Goal: Task Accomplishment & Management: Manage account settings

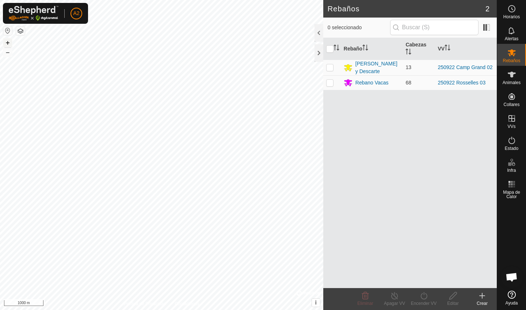
click at [7, 45] on button "+" at bounding box center [7, 42] width 9 height 9
click at [5, 43] on button "+" at bounding box center [7, 42] width 9 height 9
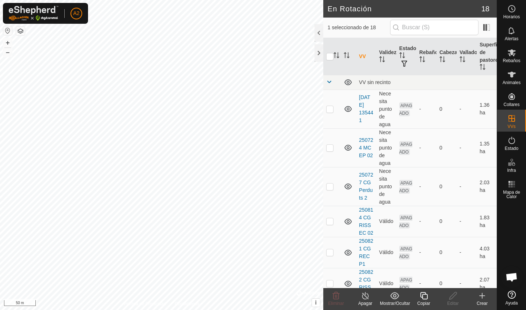
click at [424, 299] on icon at bounding box center [423, 295] width 7 height 7
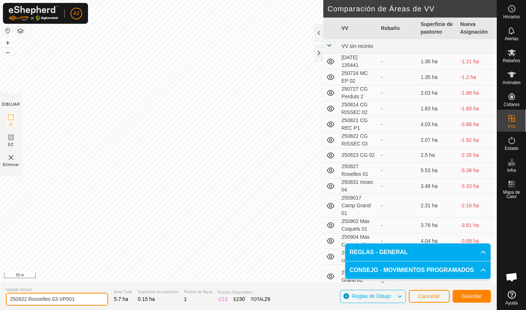
click at [84, 299] on input "250922 Rosselles 03-VP001" at bounding box center [57, 299] width 102 height 13
click at [26, 300] on input "250922 Rosselles 04" at bounding box center [57, 299] width 102 height 13
type input "250926 Rosselles 04"
click at [470, 296] on span "Guardar" at bounding box center [472, 296] width 20 height 6
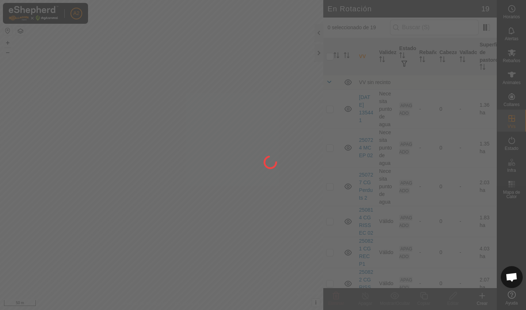
click at [515, 56] on div at bounding box center [263, 155] width 526 height 310
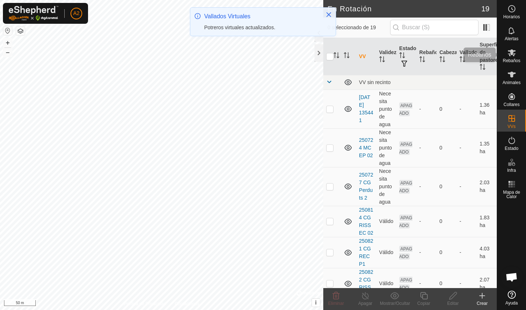
click at [515, 56] on icon at bounding box center [512, 52] width 9 height 9
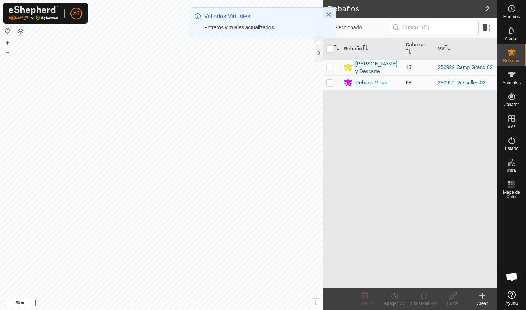
click at [329, 84] on p-checkbox at bounding box center [329, 83] width 7 height 6
checkbox input "true"
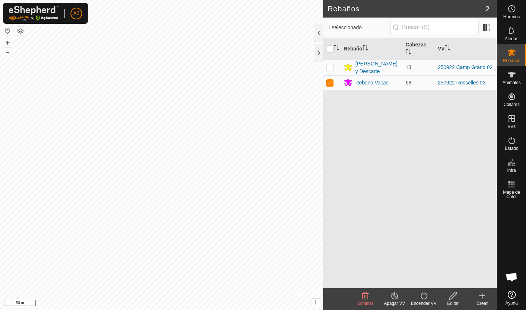
click at [426, 305] on div "Encender VV" at bounding box center [423, 303] width 29 height 7
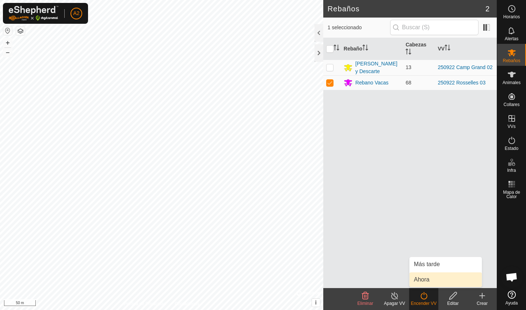
click at [426, 280] on link "Ahora" at bounding box center [446, 279] width 72 height 15
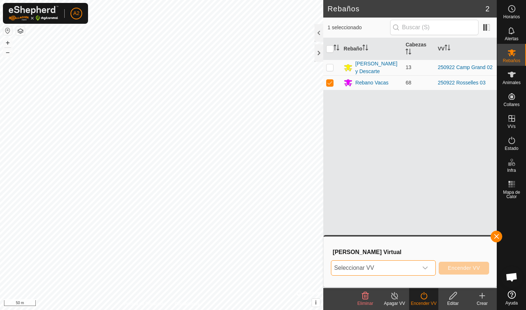
click at [399, 270] on span "Seleccionar VV" at bounding box center [374, 268] width 87 height 15
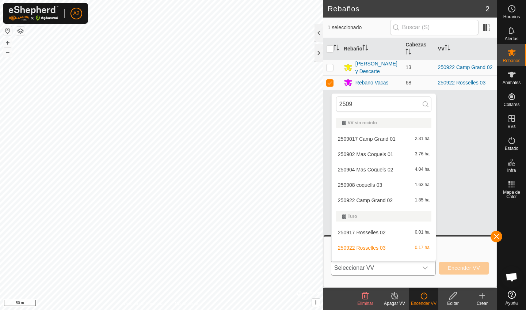
scroll to position [10, 0]
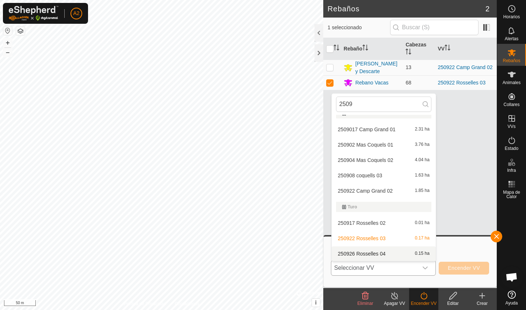
type input "2509"
click at [394, 251] on li "250926 Rosselles 04 0.15 ha" at bounding box center [384, 253] width 104 height 15
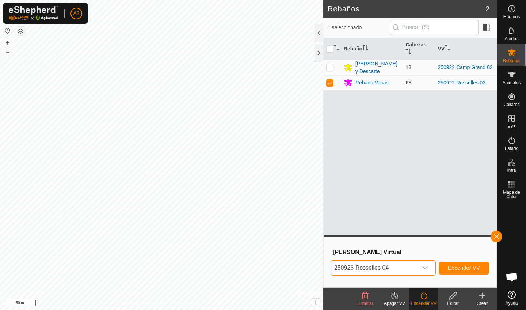
click at [464, 268] on span "Encender VV" at bounding box center [464, 268] width 32 height 6
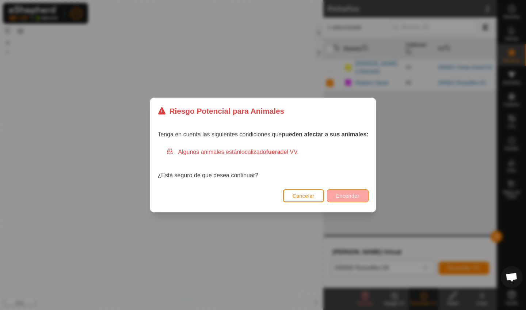
click at [348, 193] on span "Encender" at bounding box center [347, 196] width 23 height 6
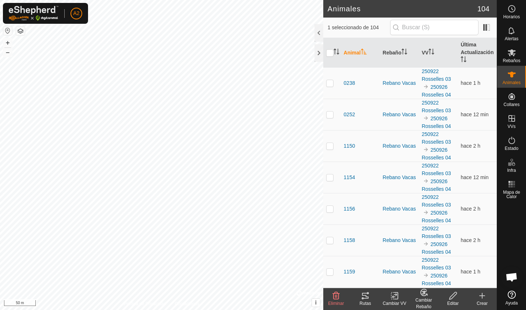
click at [455, 296] on icon at bounding box center [453, 295] width 9 height 9
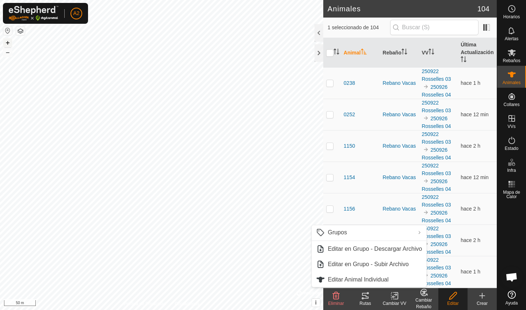
click at [6, 45] on button "+" at bounding box center [7, 42] width 9 height 9
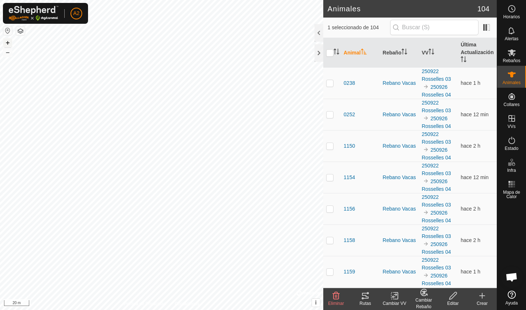
click at [6, 45] on button "+" at bounding box center [7, 42] width 9 height 9
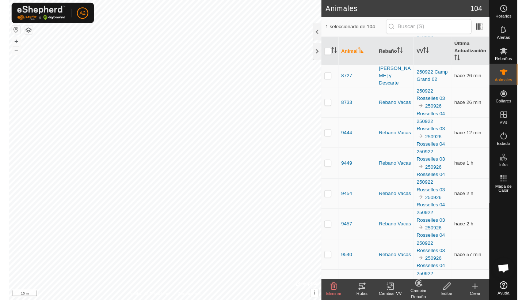
scroll to position [2457, 0]
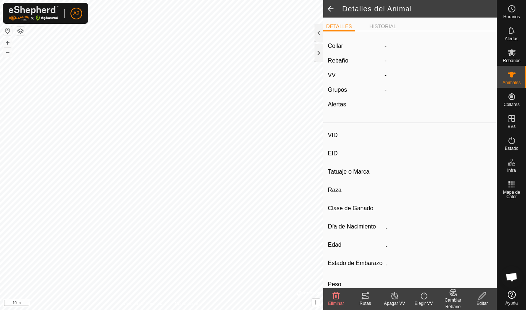
type input "9549"
type input "-"
type input "Aubrac"
type input "PRENADA B"
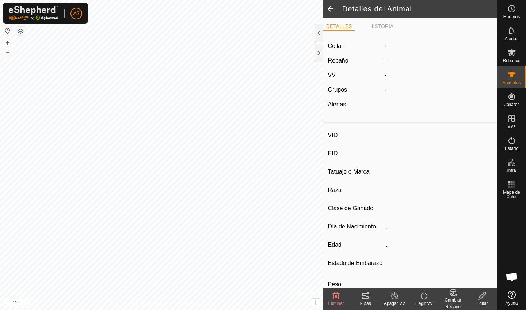
type input "11/2021"
type input "3 years 11 months"
type input "Preñada"
type input "372 kg"
type input "-"
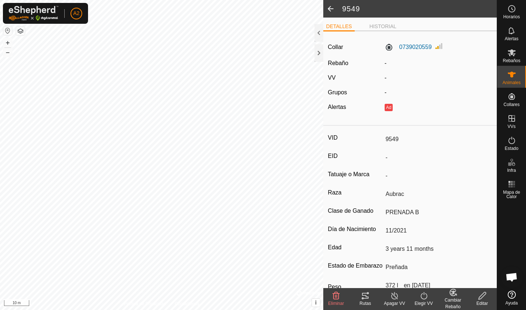
click at [486, 301] on div "Editar" at bounding box center [482, 303] width 29 height 7
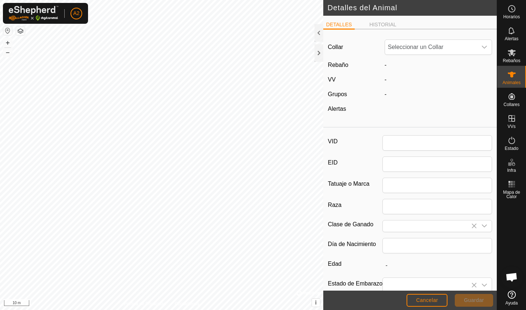
type input "9549"
type input "Aubrac"
type input "PRENADA B"
type input "11/2021"
type input "3 years 11 months"
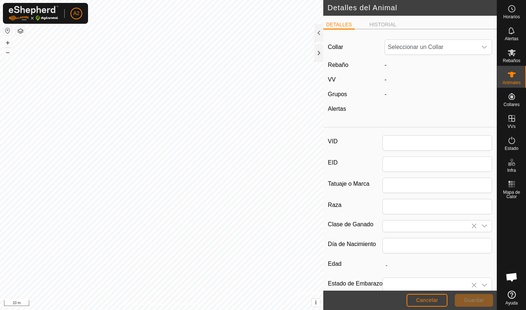
type input "372"
type input "[DATE]"
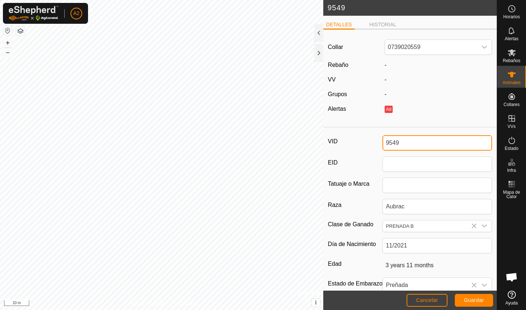
click at [414, 145] on input "9549" at bounding box center [438, 142] width 110 height 15
type input "9"
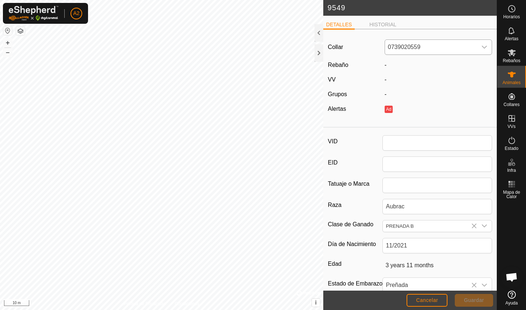
click at [430, 42] on span "0739020559" at bounding box center [431, 47] width 92 height 15
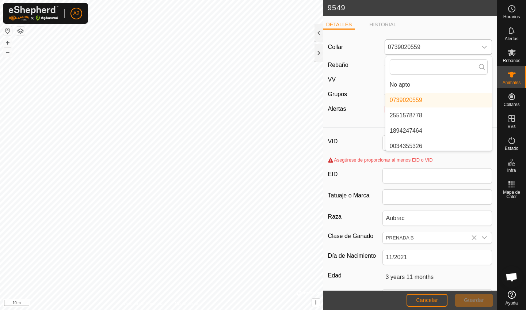
click at [426, 83] on li "No apto" at bounding box center [439, 84] width 107 height 15
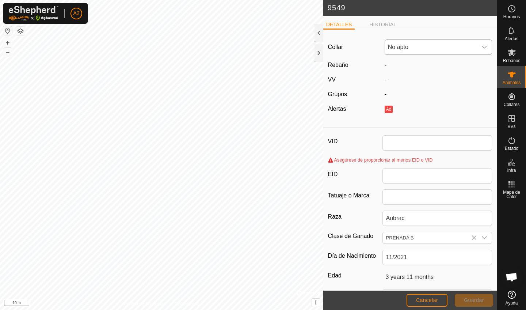
click at [438, 304] on button "Cancelar" at bounding box center [427, 300] width 41 height 13
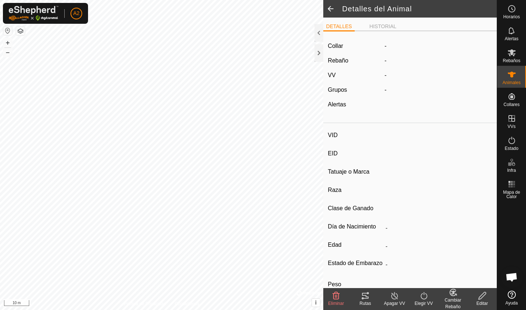
type input "9549"
type input "-"
type input "Aubrac"
type input "PRENADA B"
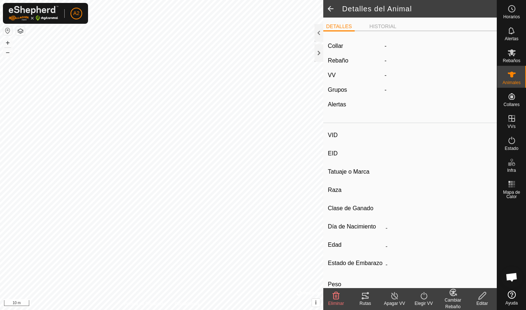
type input "11/2021"
type input "3 years 11 months"
type input "Preñada"
type input "372 kg"
type input "-"
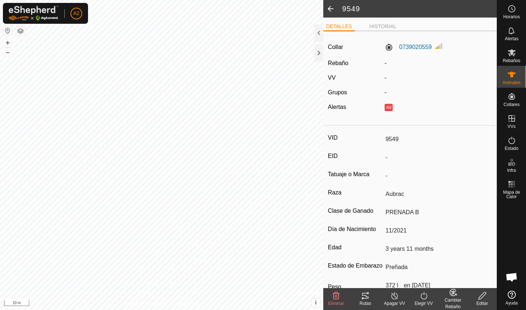
click at [481, 301] on div "Editar" at bounding box center [482, 303] width 29 height 7
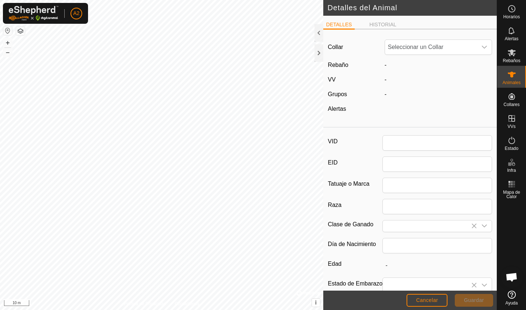
type input "9549"
type input "Aubrac"
type input "PRENADA B"
type input "11/2021"
type input "3 years 11 months"
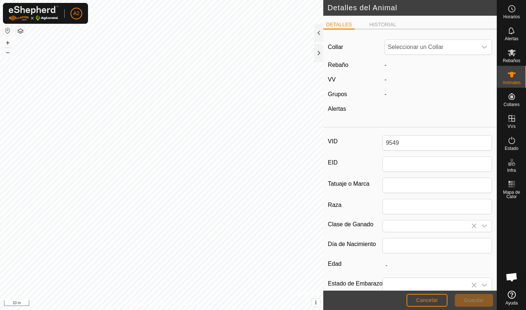
type input "372"
type input "[DATE]"
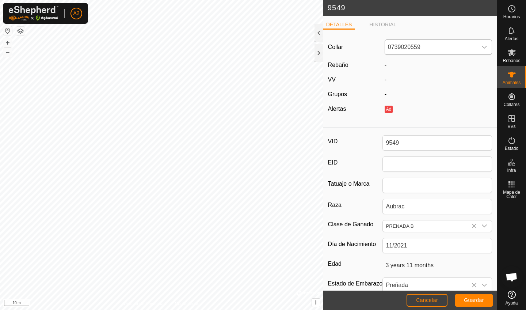
click at [401, 42] on span "0739020559" at bounding box center [431, 47] width 92 height 15
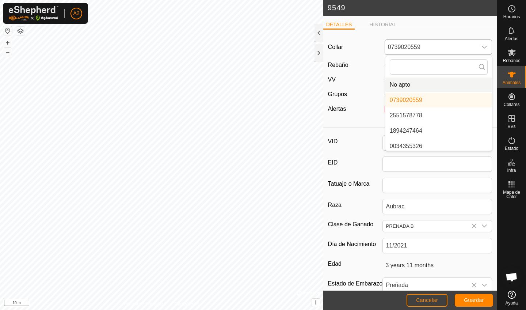
click at [411, 85] on li "No apto" at bounding box center [439, 84] width 107 height 15
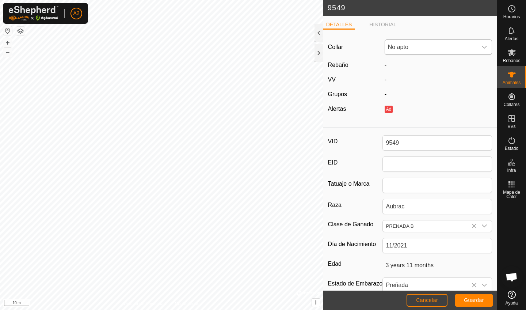
click at [480, 306] on button "Guardar" at bounding box center [474, 300] width 38 height 13
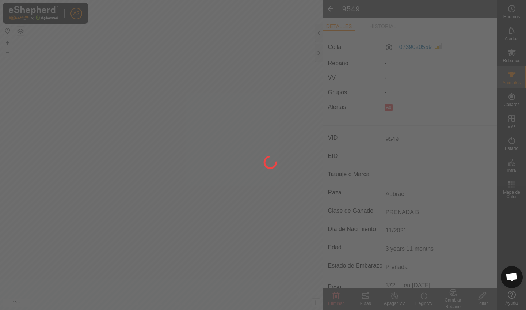
type input "-"
type input "372 kg"
type input "-"
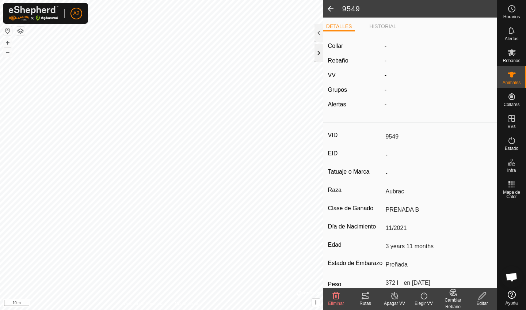
click at [319, 53] on div at bounding box center [319, 53] width 9 height 18
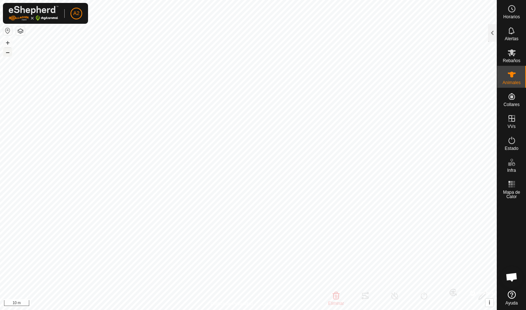
click at [8, 53] on button "–" at bounding box center [7, 52] width 9 height 9
click at [10, 54] on button "–" at bounding box center [7, 52] width 9 height 9
click at [5, 41] on button "+" at bounding box center [7, 42] width 9 height 9
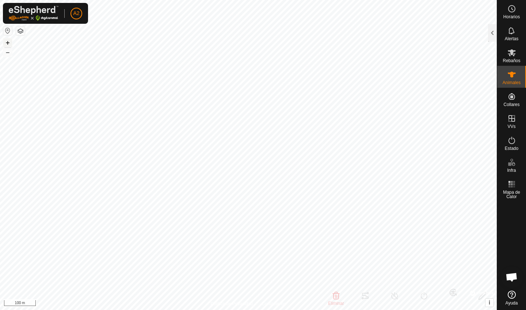
click at [10, 41] on button "+" at bounding box center [7, 42] width 9 height 9
click at [9, 45] on button "+" at bounding box center [7, 42] width 9 height 9
click at [489, 38] on div at bounding box center [492, 33] width 9 height 18
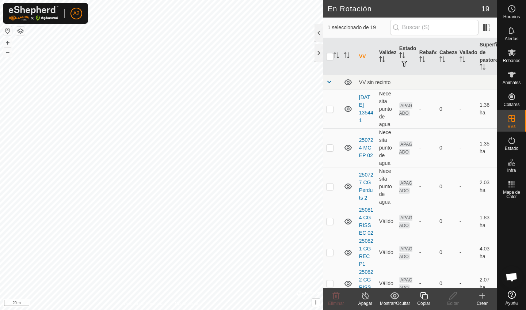
click at [422, 297] on icon at bounding box center [423, 295] width 7 height 7
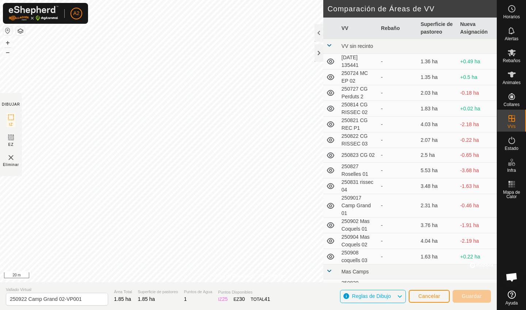
click at [0, 139] on div "Política de Privacidad Contáctenos 250922 Camp Grand 02 Tipo: Zona de Inclusión…" at bounding box center [248, 155] width 497 height 310
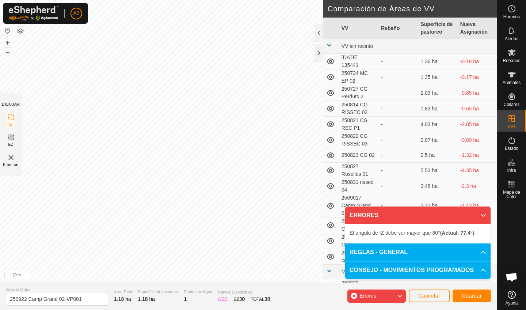
click at [327, 149] on div "Política de Privacidad Contáctenos Tipo: Zona de Inclusión undefined Animal + –…" at bounding box center [248, 155] width 497 height 310
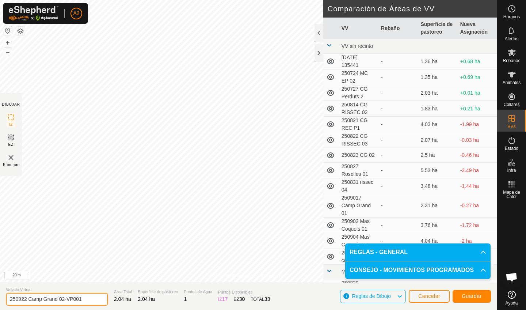
click at [26, 299] on input "250922 Camp Grand 02-VP001" at bounding box center [57, 299] width 102 height 13
click at [65, 299] on input "250926 Camp Grand 02-VP001" at bounding box center [57, 299] width 102 height 13
click at [83, 297] on input "250926 Camp Grand 03-VP001" at bounding box center [57, 299] width 102 height 13
type input "250926 Camp Grand 03"
click at [471, 294] on span "Guardar" at bounding box center [472, 296] width 20 height 6
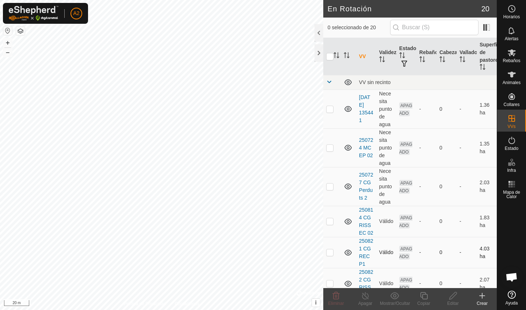
click at [327, 260] on div "En Rotación 20 0 seleccionado de 20 VV Validez Estado Rebaño Cabezas Vallado Su…" at bounding box center [248, 155] width 497 height 310
click at [5, 52] on button "–" at bounding box center [7, 52] width 9 height 9
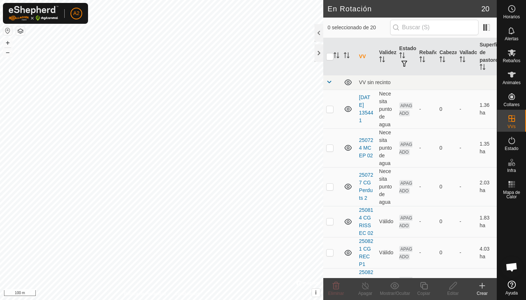
click at [516, 289] on link "Ayuda" at bounding box center [511, 287] width 29 height 20
click at [323, 49] on div at bounding box center [319, 53] width 9 height 18
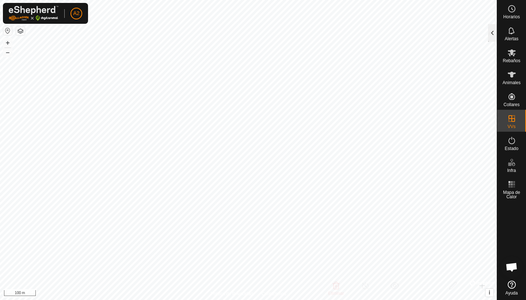
click at [492, 36] on div at bounding box center [492, 33] width 9 height 18
